Goal: Obtain resource: Download file/media

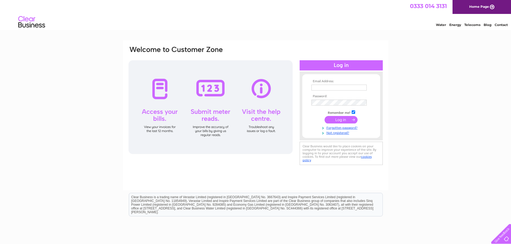
click at [325, 90] on input "text" at bounding box center [338, 88] width 55 height 6
type input "[PERSON_NAME][EMAIL_ADDRESS][PERSON_NAME][DOMAIN_NAME]"
click at [324, 117] on input "submit" at bounding box center [340, 121] width 33 height 8
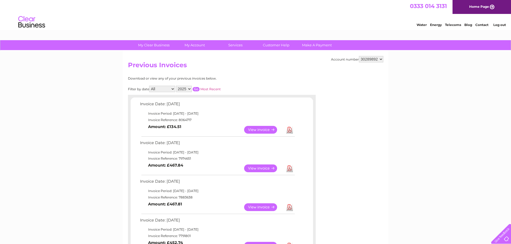
click at [288, 171] on link "Download" at bounding box center [289, 169] width 7 height 8
drag, startPoint x: 295, startPoint y: 173, endPoint x: 85, endPoint y: 157, distance: 211.1
